Goal: Task Accomplishment & Management: Manage account settings

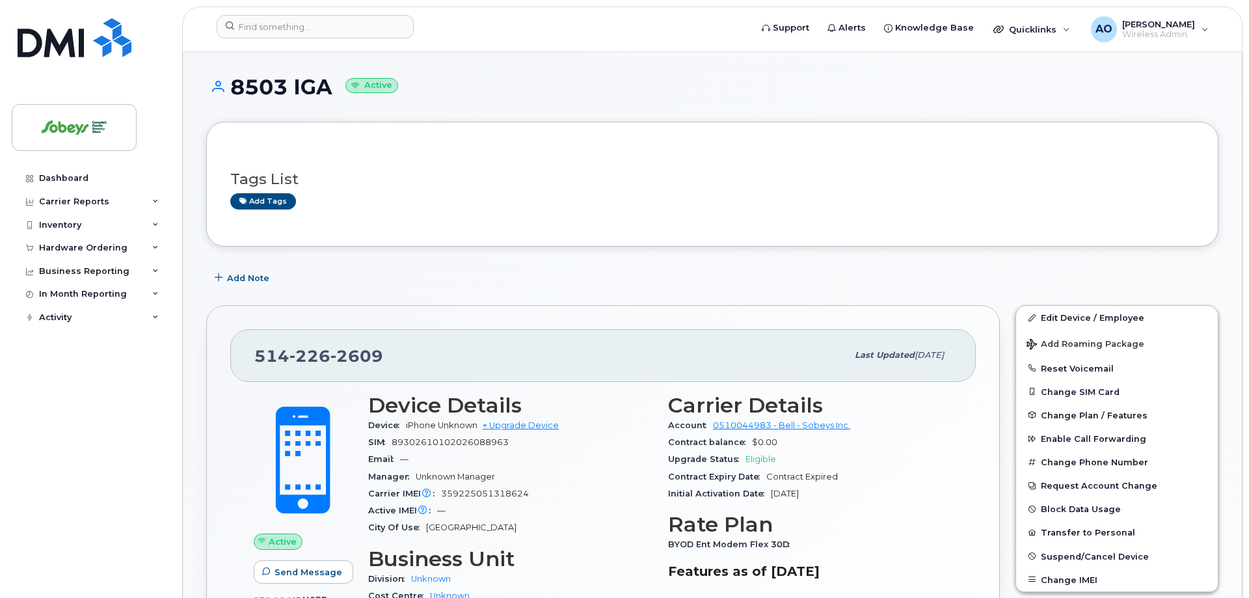
scroll to position [199, 0]
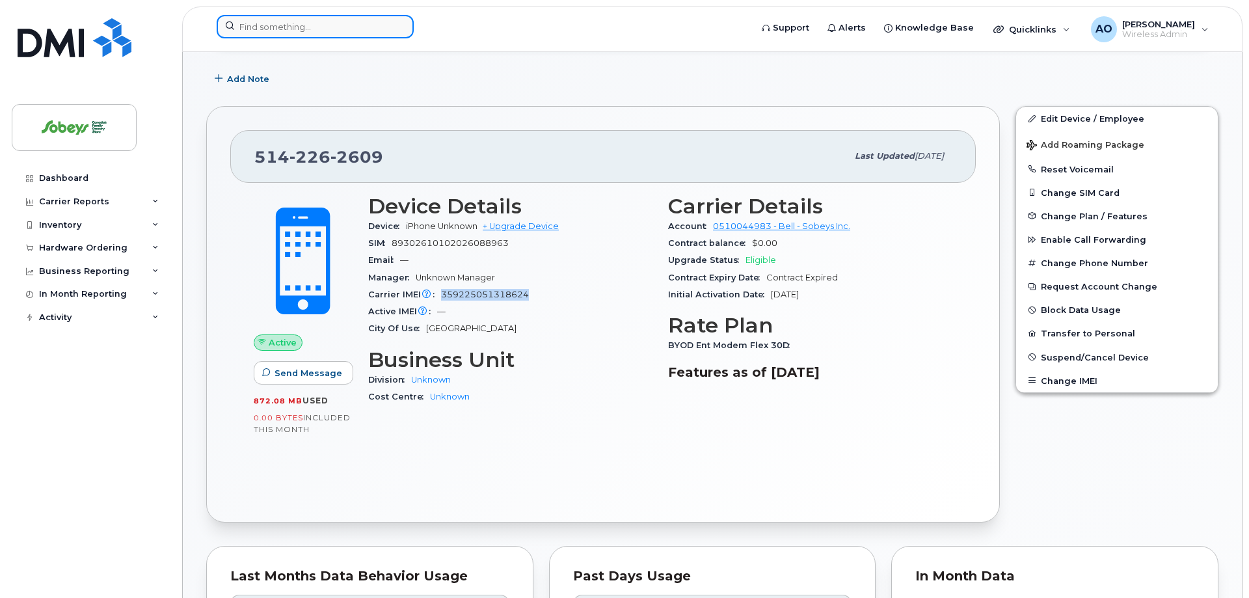
click at [297, 20] on input at bounding box center [315, 26] width 197 height 23
paste input "89302610103035083748"
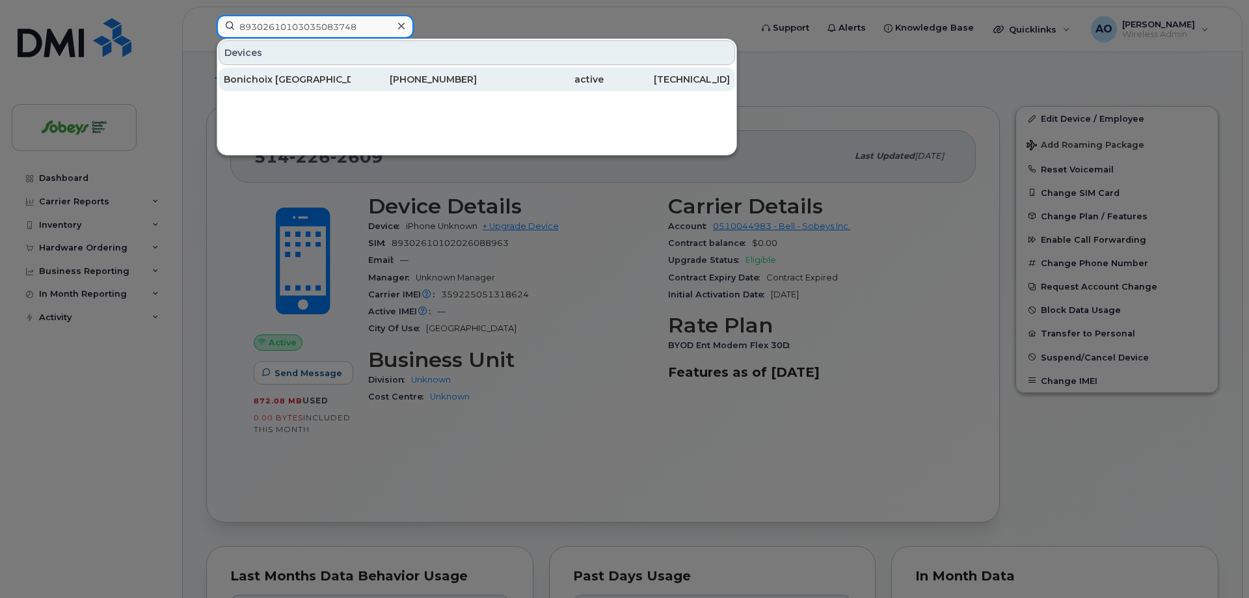
type input "89302610103035083748"
click at [307, 78] on div "Bonichoix [GEOGRAPHIC_DATA]" at bounding box center [287, 79] width 127 height 13
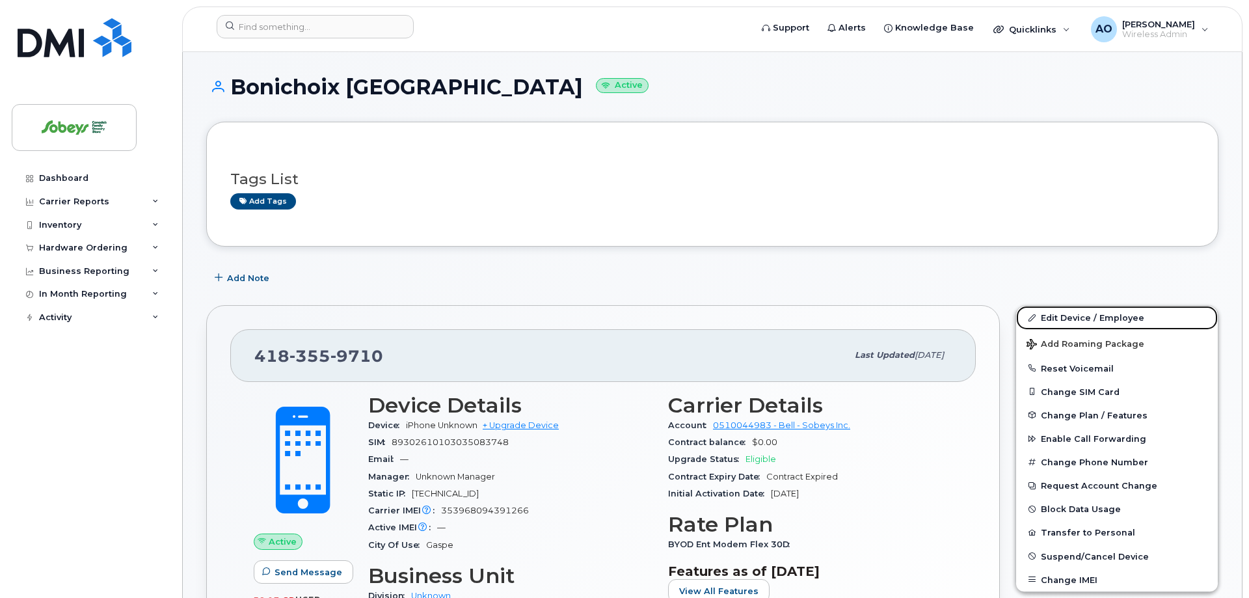
click at [1096, 317] on link "Edit Device / Employee" at bounding box center [1117, 317] width 202 height 23
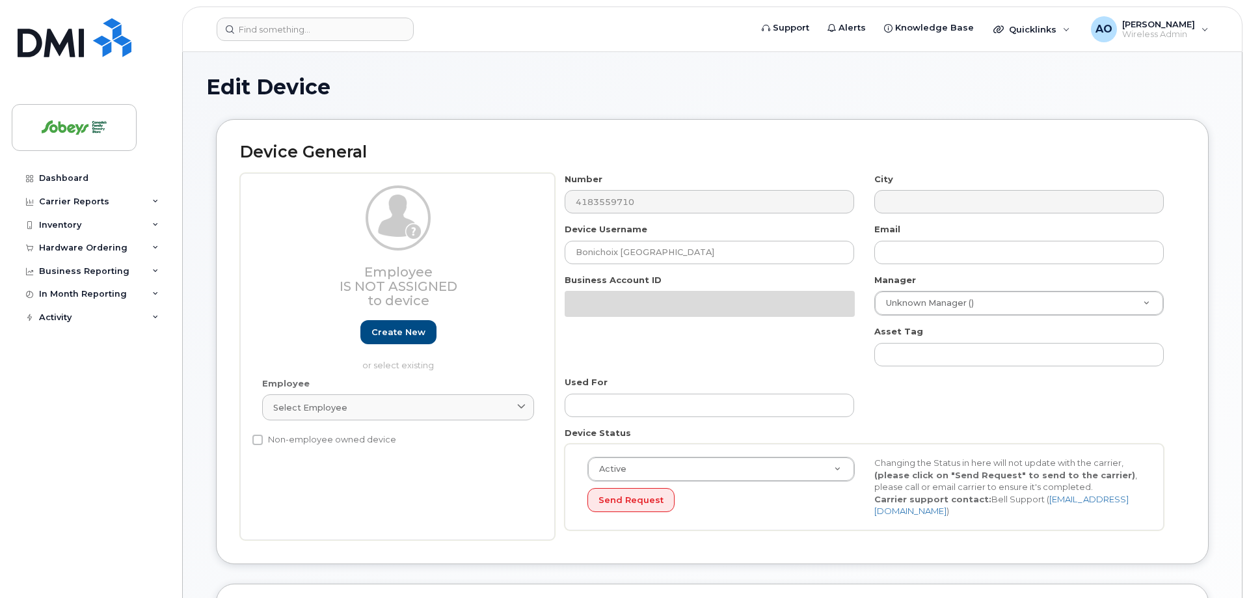
select select "17270599"
click at [637, 252] on input "Bonichoix [GEOGRAPHIC_DATA]" at bounding box center [709, 252] width 289 height 23
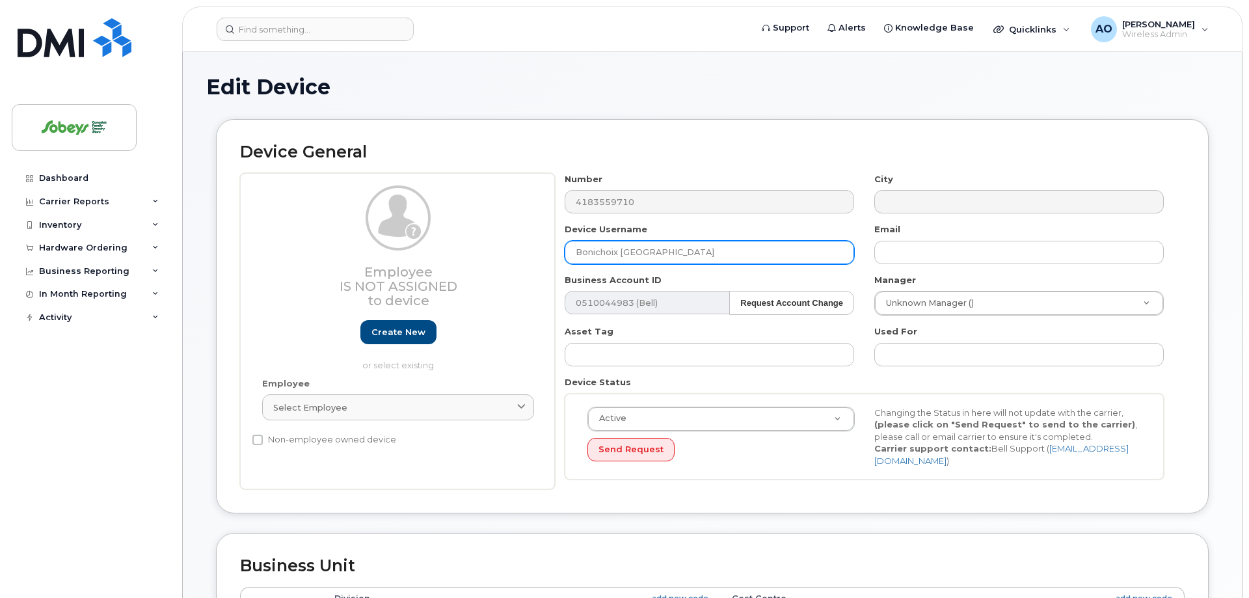
drag, startPoint x: 695, startPoint y: 252, endPoint x: 530, endPoint y: 245, distance: 165.4
click at [565, 245] on input "Bonichoix [GEOGRAPHIC_DATA]" at bounding box center [709, 252] width 289 height 23
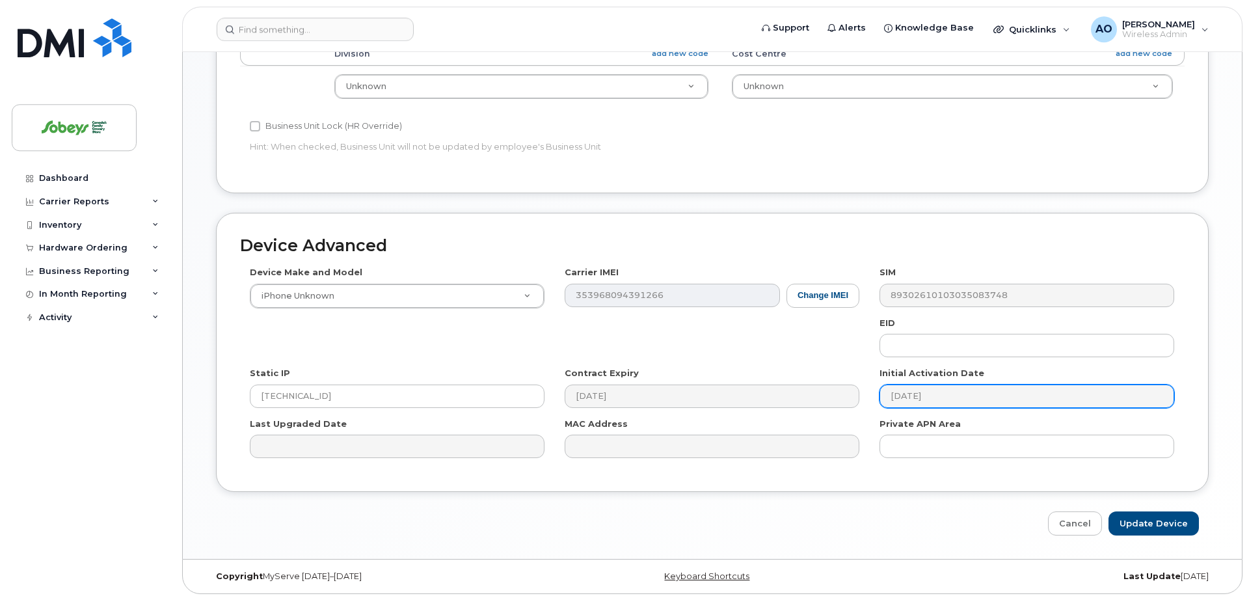
scroll to position [547, 0]
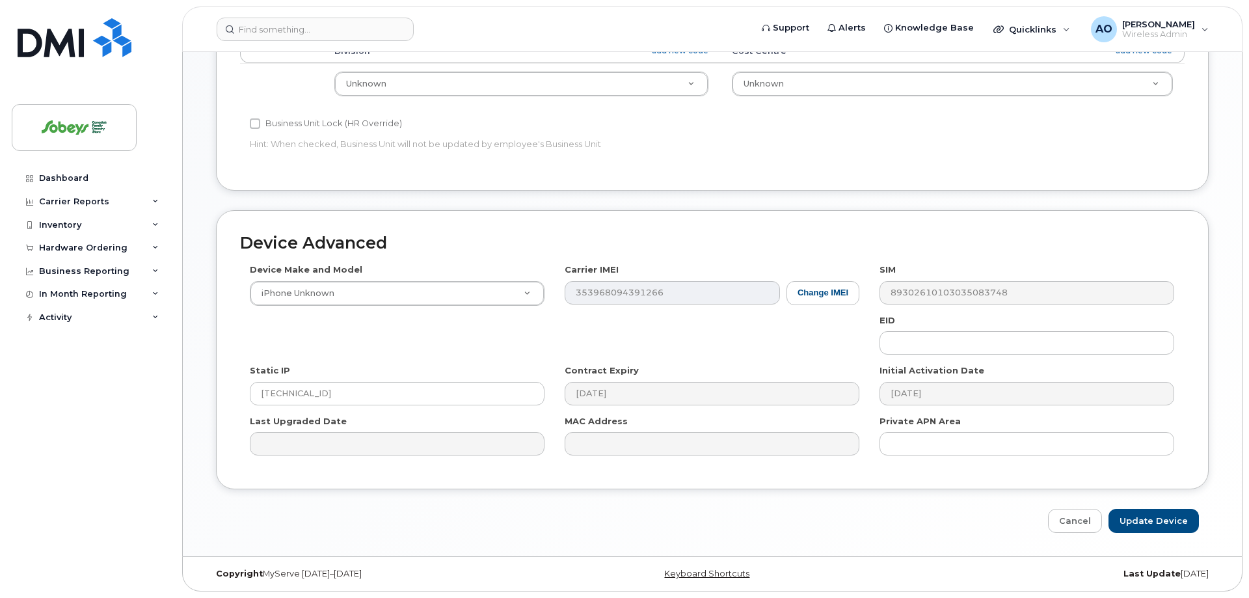
type input "6207 Bonichoix"
click at [1149, 518] on input "Update Device" at bounding box center [1153, 521] width 90 height 24
type input "Saving..."
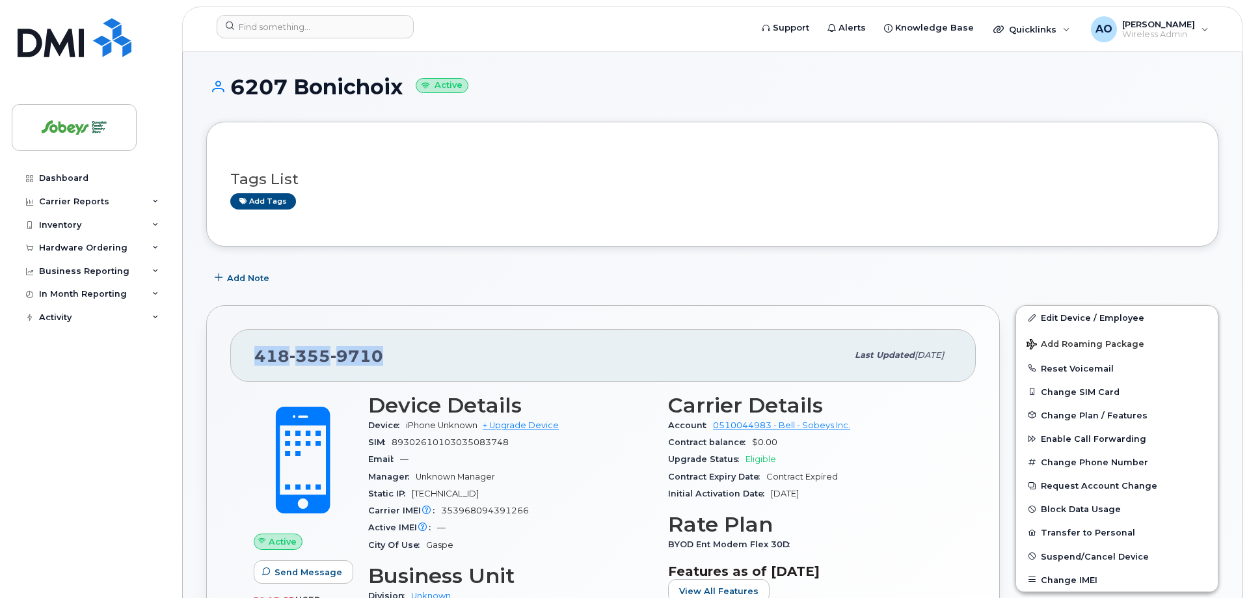
drag, startPoint x: 397, startPoint y: 359, endPoint x: 273, endPoint y: 331, distance: 127.4
click at [248, 355] on div "418 355 9710 Last updated Sep 15, 2025" at bounding box center [602, 355] width 745 height 52
copy span "418 355 9710"
